Goal: Transaction & Acquisition: Purchase product/service

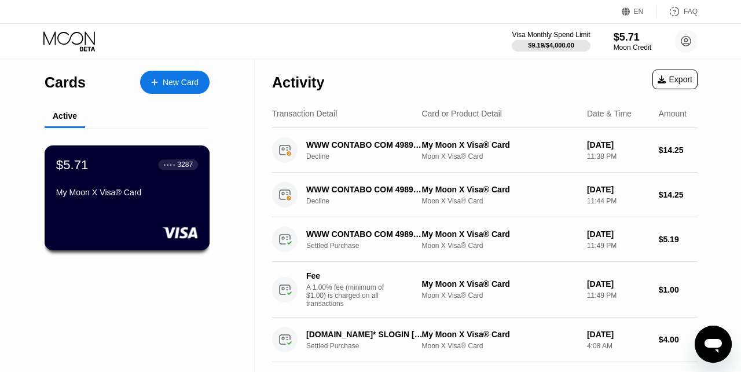
click at [169, 193] on div "My Moon X Visa® Card" at bounding box center [127, 192] width 142 height 9
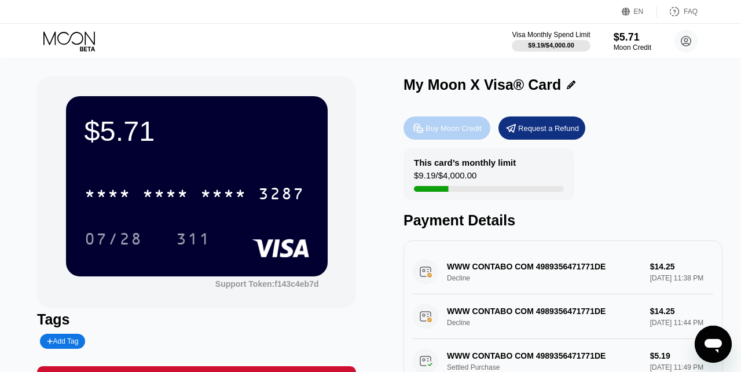
click at [456, 129] on div "Buy Moon Credit" at bounding box center [454, 128] width 56 height 10
type input "0"
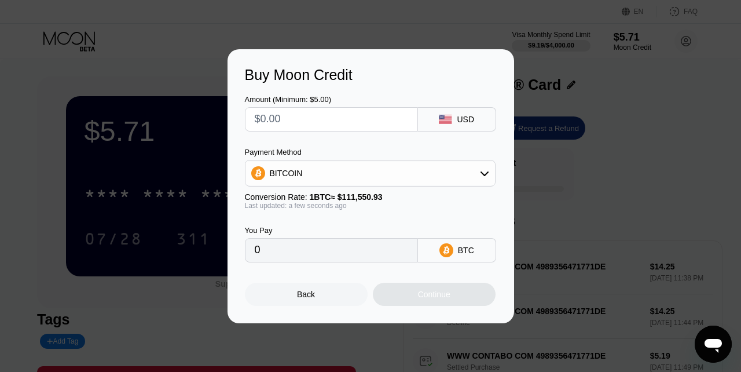
click at [360, 122] on input "text" at bounding box center [331, 119] width 153 height 23
click at [292, 119] on input "text" at bounding box center [331, 119] width 153 height 23
type input "$1"
type input "0.00000897"
type input "$16"
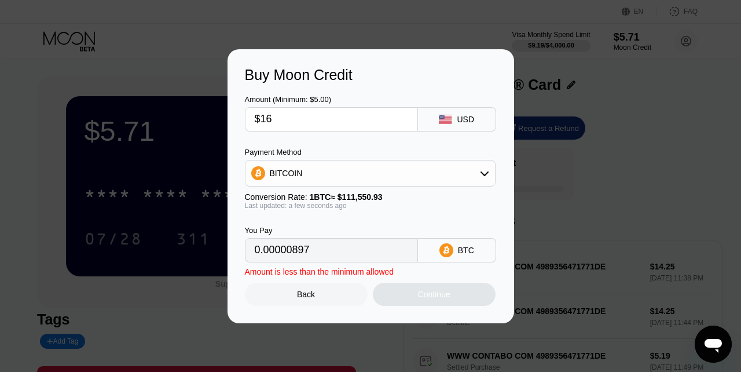
type input "0.00014344"
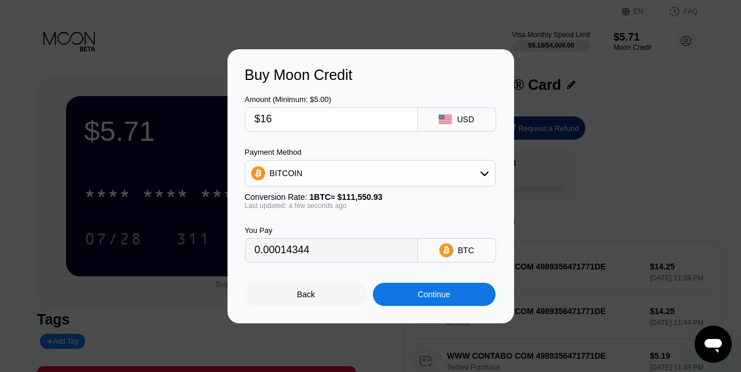
type input "$1"
type input "0.00000897"
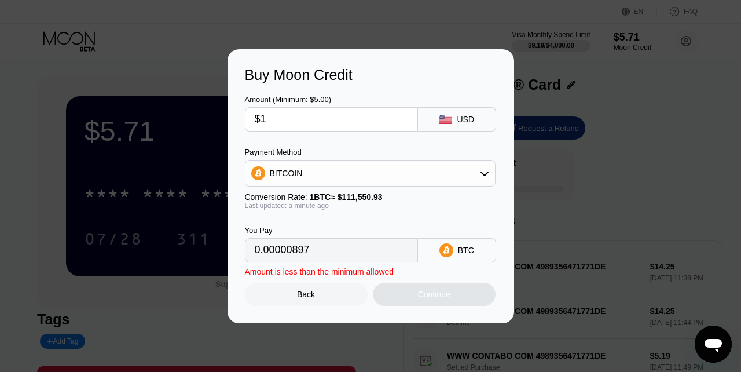
type input "$15"
type input "0.00013447"
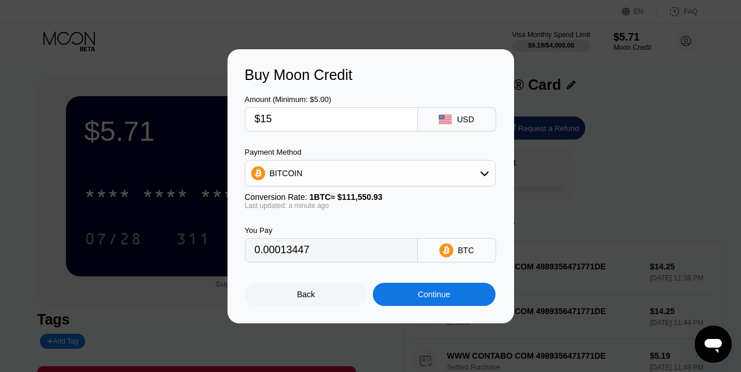
type input "$1"
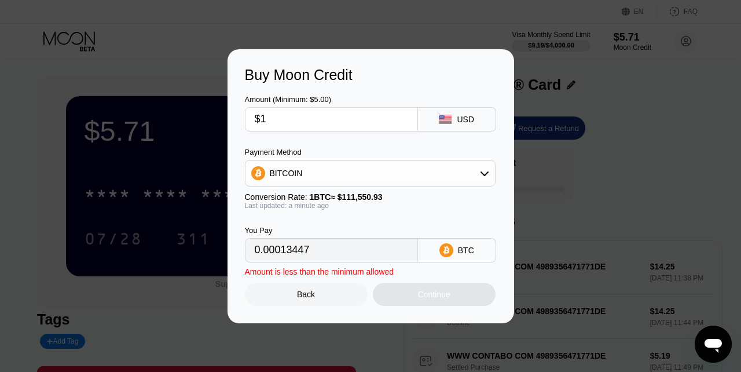
type input "0.00000897"
type input "$16"
type input "0.00014344"
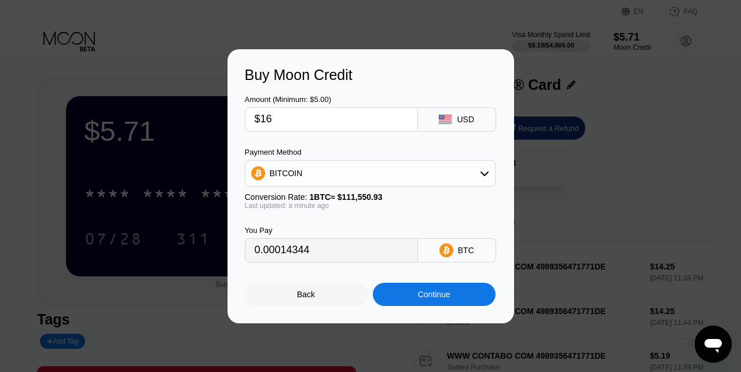
type input "$16"
click at [435, 299] on div "Continue" at bounding box center [434, 294] width 32 height 9
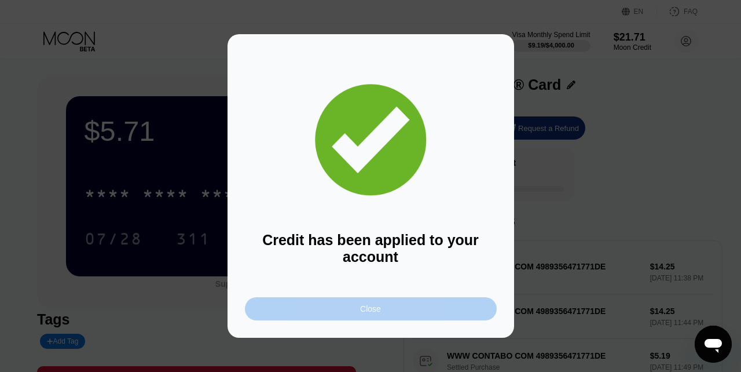
click at [425, 312] on div "Close" at bounding box center [371, 308] width 252 height 23
